Goal: Information Seeking & Learning: Learn about a topic

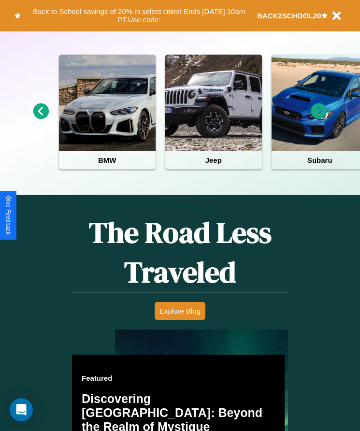
scroll to position [1261, 0]
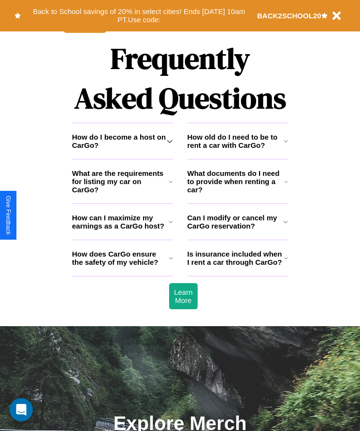
click at [286, 145] on icon at bounding box center [286, 141] width 4 height 8
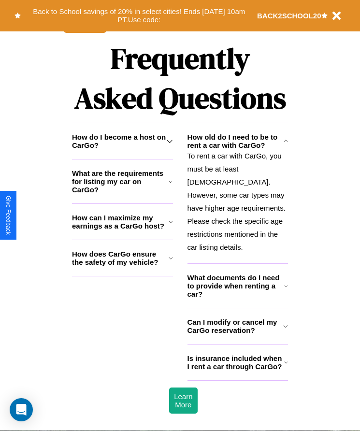
click at [286, 289] on icon at bounding box center [286, 286] width 4 height 8
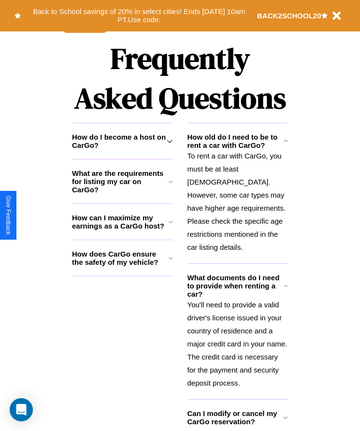
click at [171, 226] on icon at bounding box center [171, 222] width 4 height 8
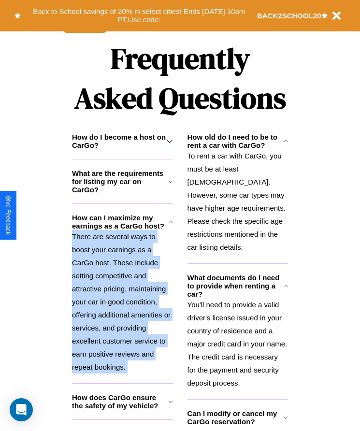
scroll to position [1305, 0]
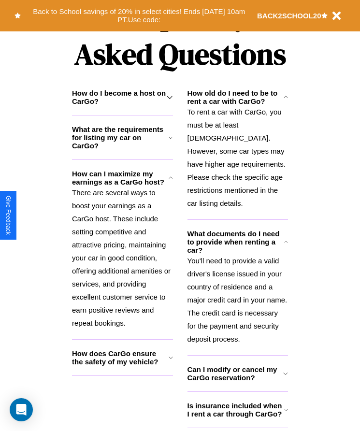
click at [237, 413] on h3 "Is insurance included when I rent a car through CarGo?" at bounding box center [236, 410] width 97 height 16
click at [122, 150] on h3 "What are the requirements for listing my car on CarGo?" at bounding box center [120, 137] width 97 height 25
click at [286, 101] on icon at bounding box center [286, 97] width 4 height 8
